Goal: Transaction & Acquisition: Purchase product/service

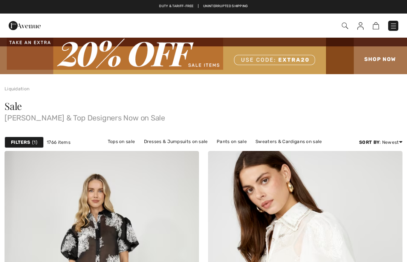
checkbox input "true"
click at [25, 144] on strong "Filters" at bounding box center [20, 142] width 19 height 7
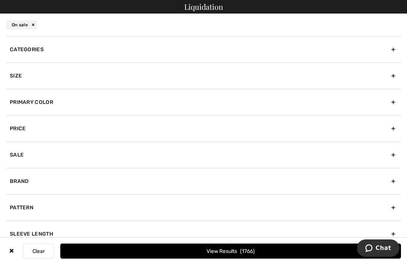
click at [393, 73] on div "Size" at bounding box center [203, 76] width 395 height 26
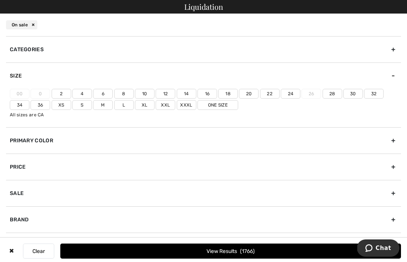
click at [228, 95] on label "18" at bounding box center [228, 94] width 20 height 10
click at [0, 0] on input"] "18" at bounding box center [0, 0] width 0 height 0
click at [252, 98] on label "20" at bounding box center [249, 94] width 20 height 10
click at [0, 0] on input"] "20" at bounding box center [0, 0] width 0 height 0
click at [165, 106] on label "Xxl" at bounding box center [166, 105] width 20 height 10
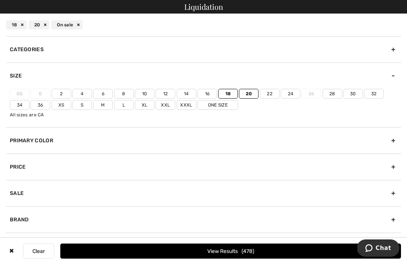
click at [0, 0] on input"] "Xxl" at bounding box center [0, 0] width 0 height 0
click at [387, 221] on div "Brand" at bounding box center [203, 219] width 395 height 26
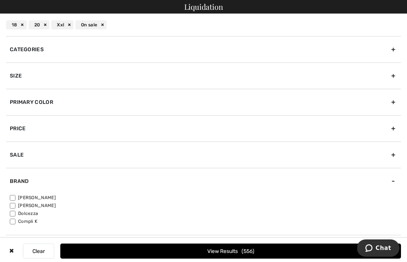
click at [11, 200] on input"] "[PERSON_NAME]" at bounding box center [13, 198] width 6 height 6
checkbox input"] "true"
click at [265, 258] on button "View Results 484" at bounding box center [230, 251] width 341 height 15
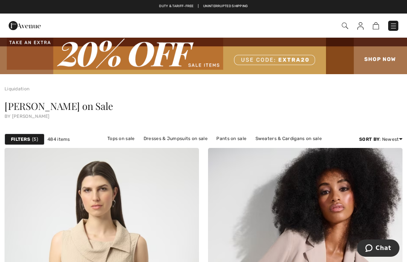
click at [28, 143] on div "Filters 5" at bounding box center [25, 139] width 40 height 11
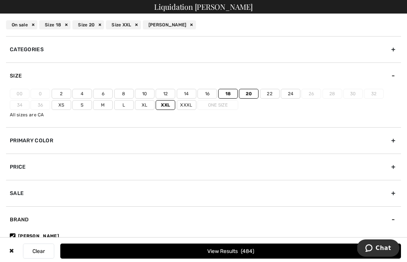
click at [155, 147] on div "Primary Color" at bounding box center [203, 140] width 395 height 26
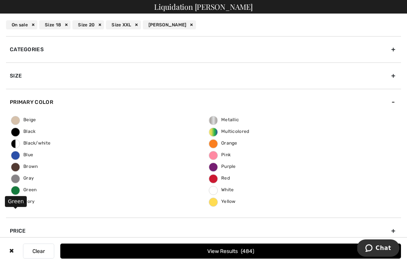
click at [29, 192] on span "Green" at bounding box center [24, 189] width 26 height 5
click at [0, 0] on input "Green" at bounding box center [0, 0] width 0 height 0
click at [255, 258] on button "View Results 42" at bounding box center [230, 251] width 341 height 15
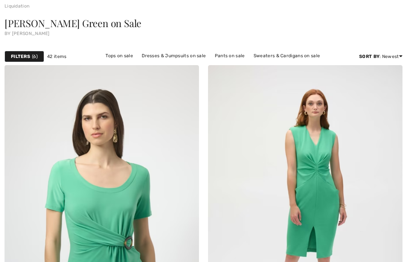
checkbox input "true"
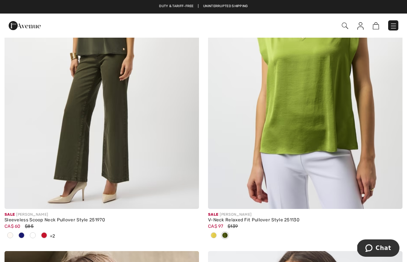
scroll to position [1223, 0]
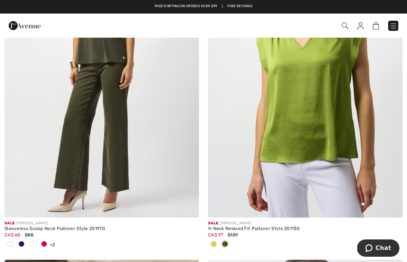
click at [107, 107] on img at bounding box center [102, 72] width 194 height 292
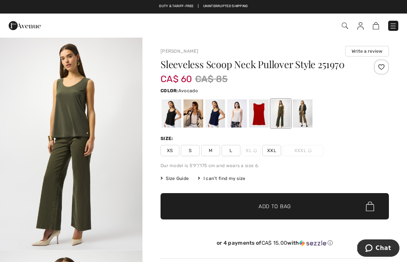
click at [287, 207] on span "Add to Bag" at bounding box center [274, 207] width 32 height 8
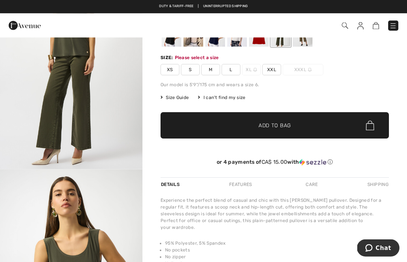
scroll to position [81, 0]
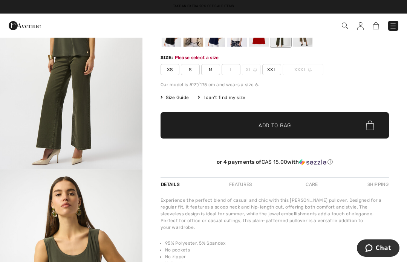
click at [268, 70] on span "XXL" at bounding box center [271, 69] width 19 height 11
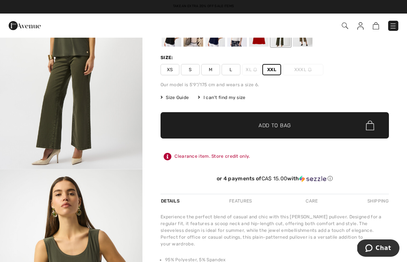
click at [298, 128] on span "✔ Added to Bag Add to Bag" at bounding box center [274, 125] width 228 height 26
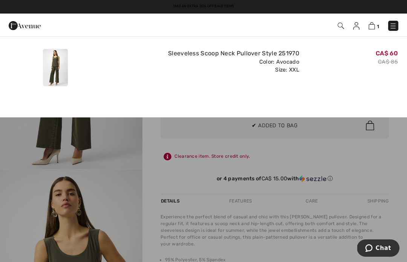
scroll to position [0, 0]
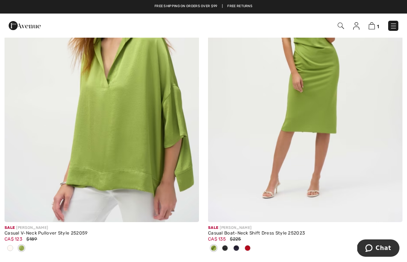
scroll to position [882, 0]
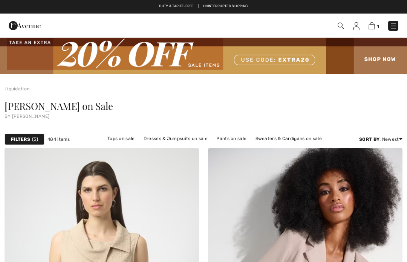
checkbox input "true"
click at [26, 143] on div "Filters 5" at bounding box center [25, 139] width 40 height 11
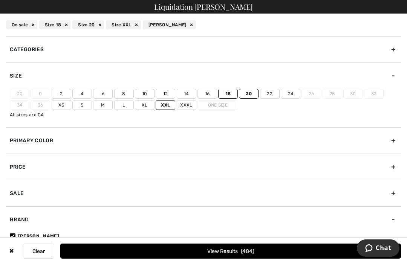
click at [392, 141] on div "Primary Color" at bounding box center [203, 140] width 395 height 26
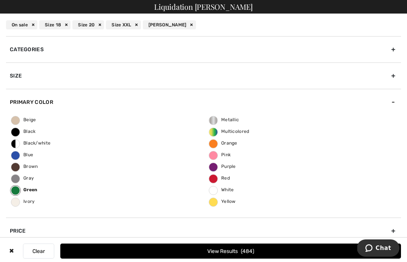
click at [24, 133] on span "Black" at bounding box center [23, 131] width 24 height 5
click at [0, 0] on input "Black" at bounding box center [0, 0] width 0 height 0
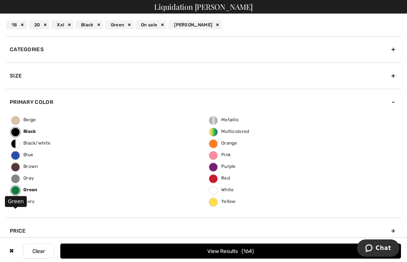
click at [28, 192] on span "Green" at bounding box center [24, 189] width 26 height 5
click at [0, 0] on input "Green" at bounding box center [0, 0] width 0 height 0
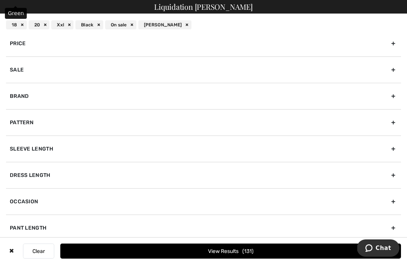
scroll to position [190, 0]
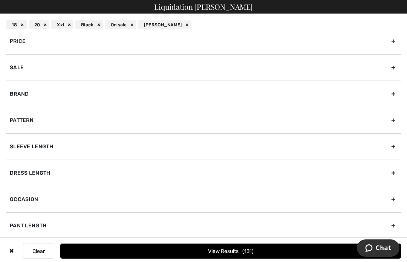
click at [389, 120] on div "Pattern" at bounding box center [203, 120] width 395 height 26
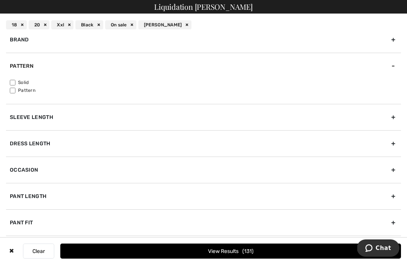
scroll to position [142, 0]
click at [391, 68] on div "Pattern" at bounding box center [203, 66] width 395 height 26
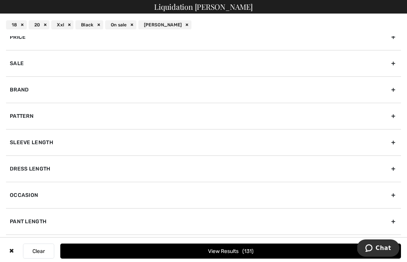
scroll to position [25, 0]
click at [387, 223] on div "Pant Length" at bounding box center [203, 221] width 395 height 26
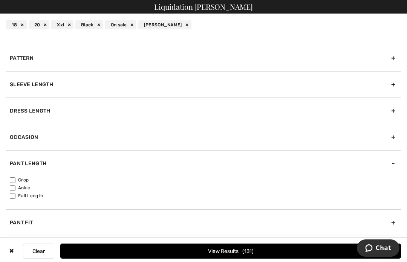
scroll to position [150, 0]
click at [13, 203] on div "Crop Ankle Full Length" at bounding box center [203, 193] width 395 height 33
click at [12, 196] on input"] "Full Length" at bounding box center [13, 196] width 6 height 6
checkbox input"] "true"
click at [266, 258] on button "View Results 12" at bounding box center [230, 251] width 341 height 15
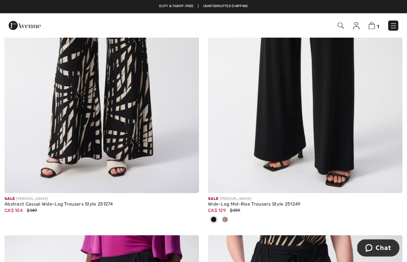
scroll to position [580, 0]
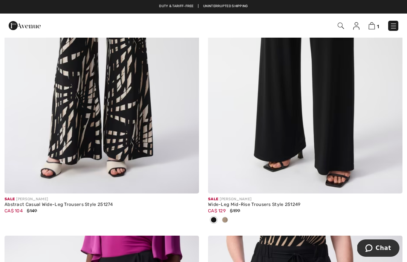
click at [310, 99] on img at bounding box center [305, 48] width 194 height 292
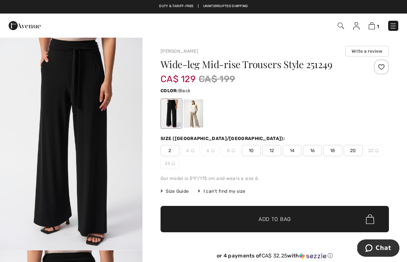
click at [330, 151] on span "18" at bounding box center [332, 150] width 19 height 11
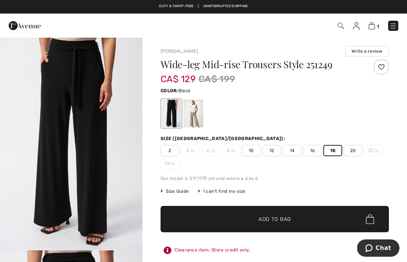
click at [289, 224] on span "✔ Added to Bag Add to Bag" at bounding box center [274, 219] width 228 height 26
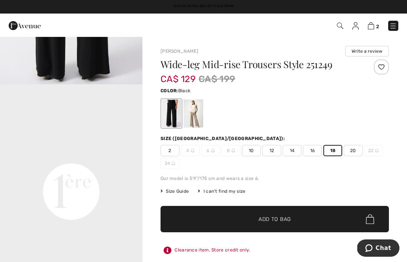
scroll to position [407, 0]
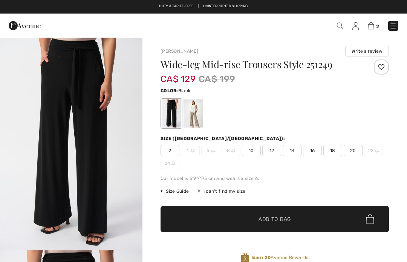
checkbox input "true"
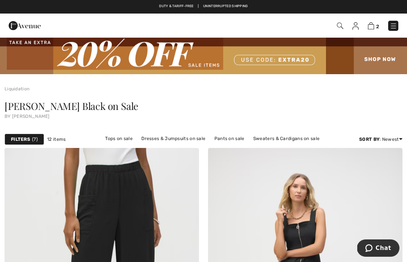
click at [29, 142] on strong "Filters" at bounding box center [20, 139] width 19 height 7
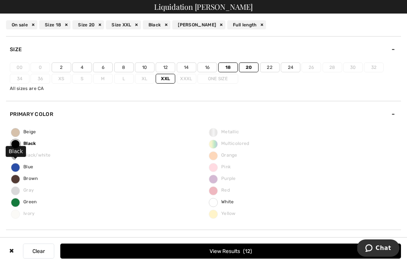
click at [29, 145] on span "Black" at bounding box center [23, 143] width 25 height 5
click at [0, 0] on input "Black" at bounding box center [0, 0] width 0 height 0
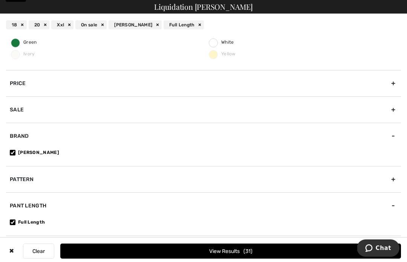
scroll to position [160, 0]
click at [391, 183] on div "Pattern" at bounding box center [203, 179] width 395 height 26
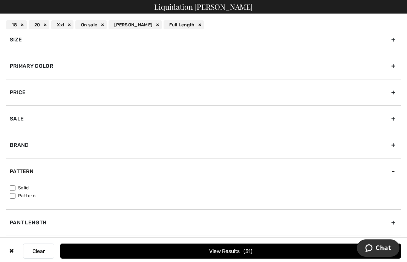
scroll to position [9, 0]
click at [11, 199] on input"] "Pattern" at bounding box center [13, 197] width 6 height 6
checkbox input"] "true"
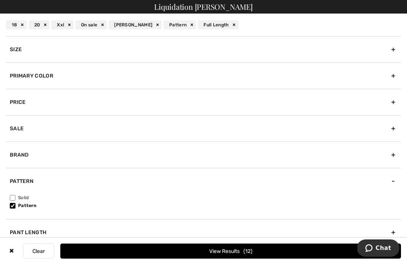
scroll to position [0, 0]
click at [392, 50] on div "Size" at bounding box center [203, 49] width 395 height 26
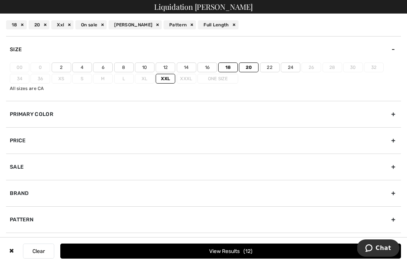
click at [208, 71] on label "16" at bounding box center [207, 68] width 20 height 10
click at [0, 0] on input"] "16" at bounding box center [0, 0] width 0 height 0
click at [247, 70] on label "20" at bounding box center [249, 68] width 20 height 10
click at [0, 0] on input"] "20" at bounding box center [0, 0] width 0 height 0
click at [259, 258] on button "View Results 12" at bounding box center [230, 251] width 341 height 15
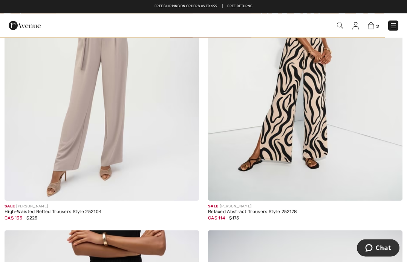
scroll to position [231, 0]
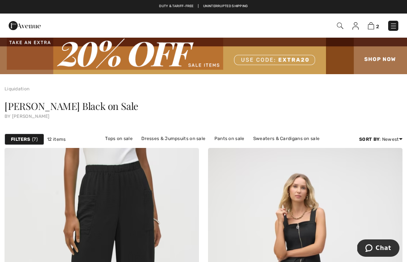
click at [30, 141] on div "Filters 7" at bounding box center [25, 139] width 40 height 11
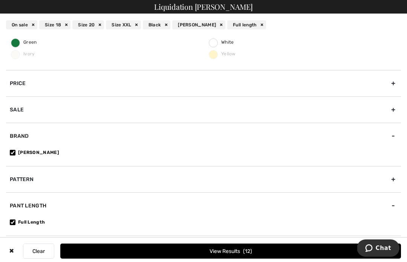
scroll to position [160, 0]
click at [13, 223] on input"] "Full Length" at bounding box center [13, 223] width 6 height 6
checkbox input"] "false"
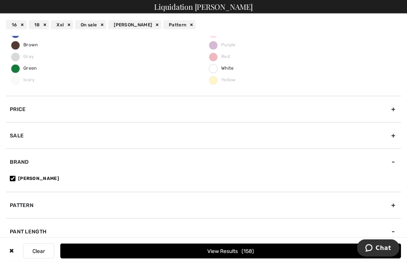
scroll to position [160, 0]
click at [395, 236] on div "Pant Length" at bounding box center [203, 231] width 395 height 26
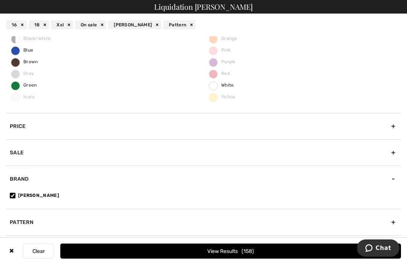
click at [393, 232] on div "Pattern" at bounding box center [203, 222] width 395 height 26
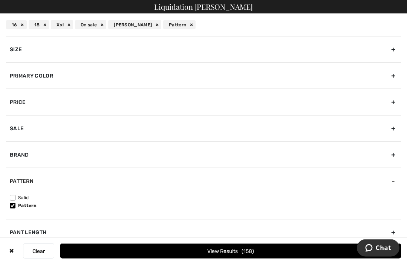
scroll to position [172, 0]
click at [392, 232] on div "Pant Length" at bounding box center [203, 232] width 395 height 26
click at [392, 210] on div "Pant Length" at bounding box center [203, 207] width 395 height 26
click at [254, 255] on button "View Results 158" at bounding box center [230, 251] width 341 height 15
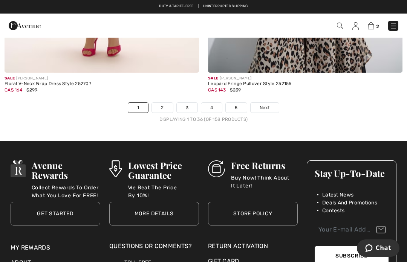
scroll to position [6007, 0]
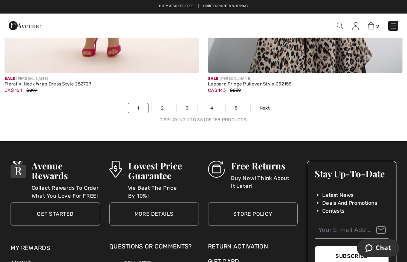
click at [163, 106] on link "2" at bounding box center [162, 108] width 21 height 10
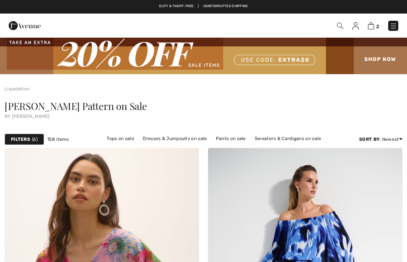
checkbox input "true"
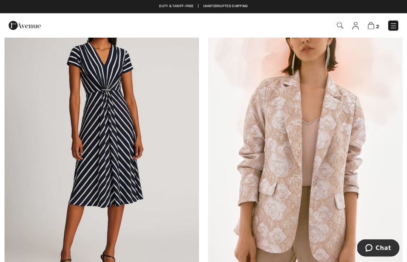
scroll to position [3144, 0]
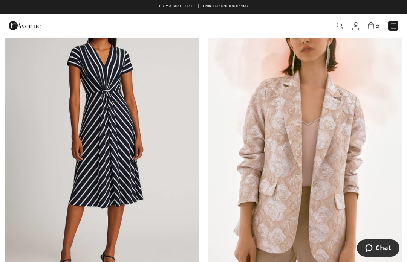
click at [304, 176] on img at bounding box center [305, 143] width 194 height 292
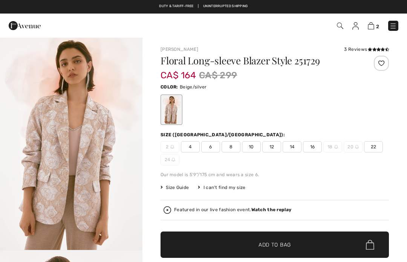
checkbox input "true"
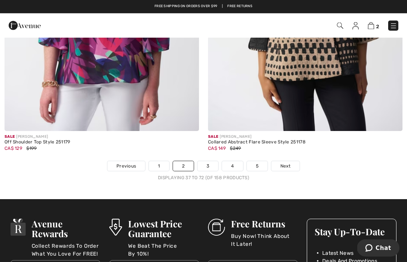
scroll to position [5972, 0]
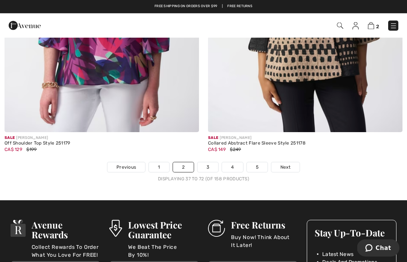
click at [205, 163] on link "3" at bounding box center [207, 168] width 21 height 10
click at [210, 163] on link "3" at bounding box center [207, 168] width 21 height 10
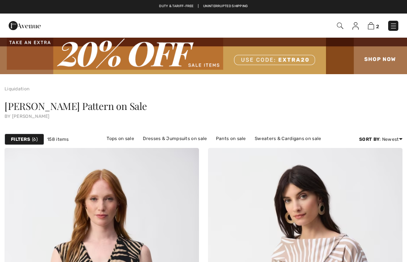
checkbox input "true"
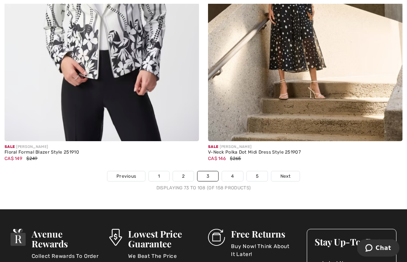
scroll to position [5902, 0]
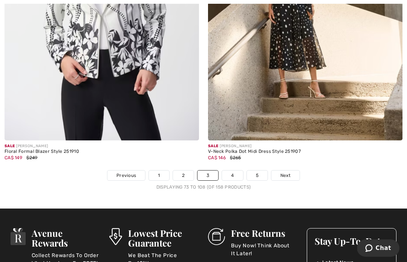
click at [230, 171] on link "4" at bounding box center [232, 176] width 21 height 10
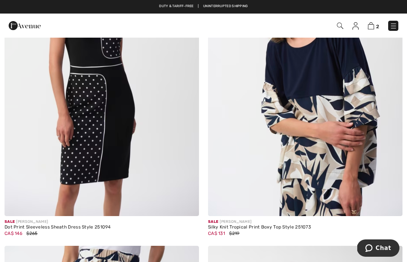
scroll to position [3502, 0]
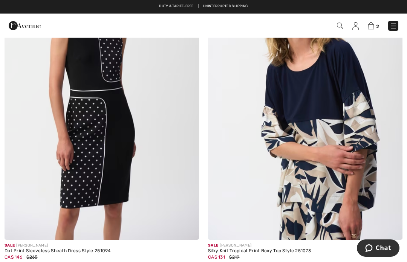
click at [322, 154] on img at bounding box center [305, 94] width 194 height 292
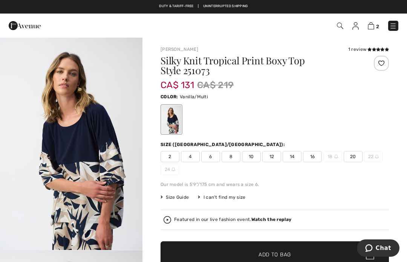
click at [309, 162] on div "2 4 6 8 10 12 14 16 18 20 22 24" at bounding box center [274, 163] width 228 height 24
click at [312, 158] on span "16" at bounding box center [312, 156] width 19 height 11
click at [292, 259] on span "✔ Added to Bag Add to Bag" at bounding box center [274, 254] width 228 height 26
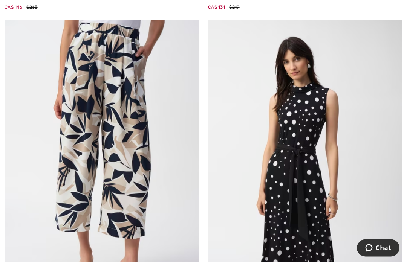
scroll to position [3752, 0]
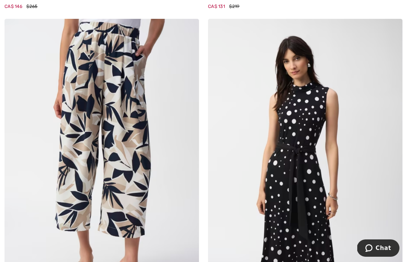
click at [113, 144] on img at bounding box center [102, 165] width 194 height 292
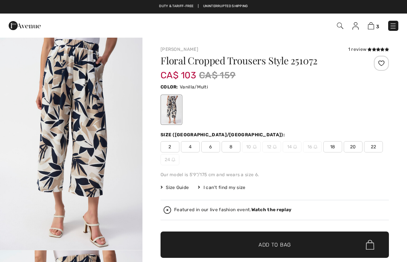
checkbox input "true"
click at [330, 150] on span "18" at bounding box center [332, 146] width 19 height 11
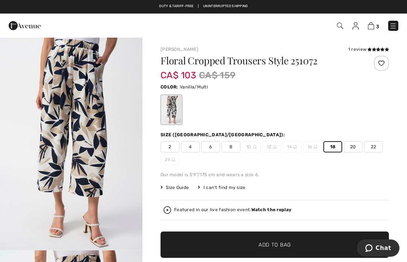
click at [291, 247] on span "✔ Added to Bag Add to Bag" at bounding box center [274, 245] width 228 height 26
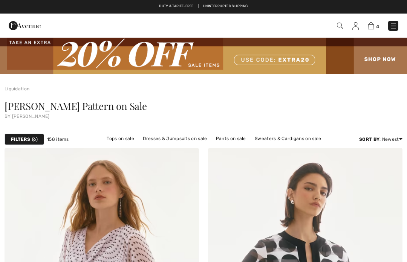
checkbox input "true"
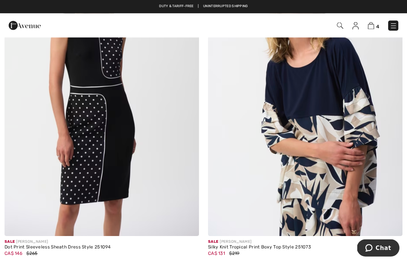
scroll to position [3502, 0]
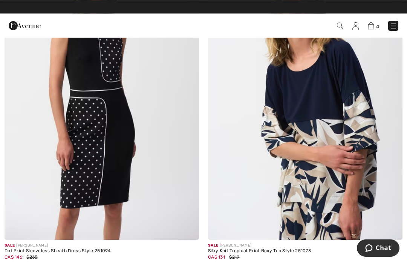
click at [316, 122] on img at bounding box center [305, 94] width 194 height 292
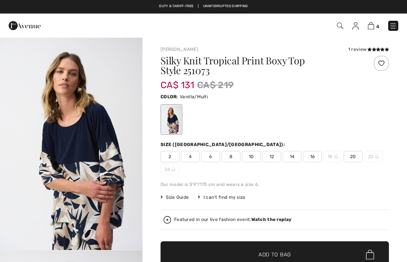
checkbox input "true"
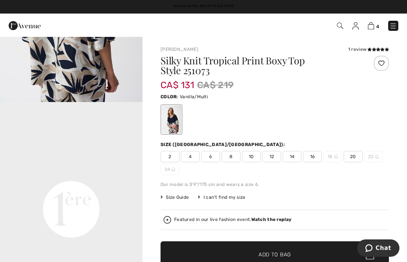
scroll to position [360, 0]
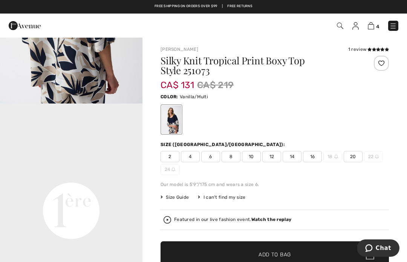
click at [373, 27] on img at bounding box center [371, 25] width 6 height 7
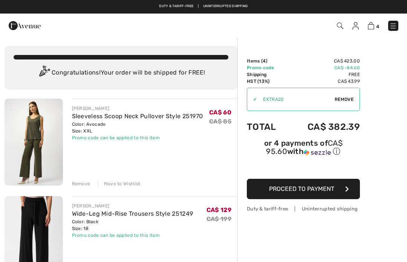
click at [310, 192] on span "Proceed to Payment" at bounding box center [301, 188] width 65 height 7
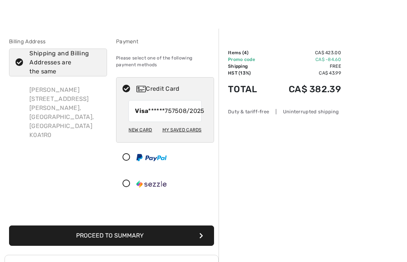
scroll to position [14, 0]
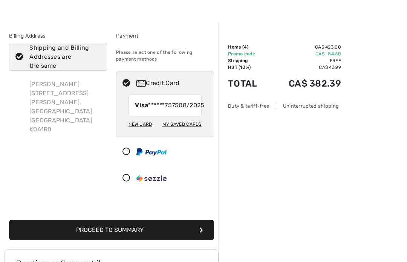
click at [154, 240] on button "Proceed to Summary" at bounding box center [111, 230] width 205 height 20
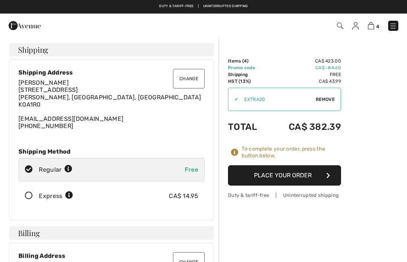
click at [289, 176] on button "Place Your Order" at bounding box center [284, 175] width 113 height 20
